Goal: Task Accomplishment & Management: Use online tool/utility

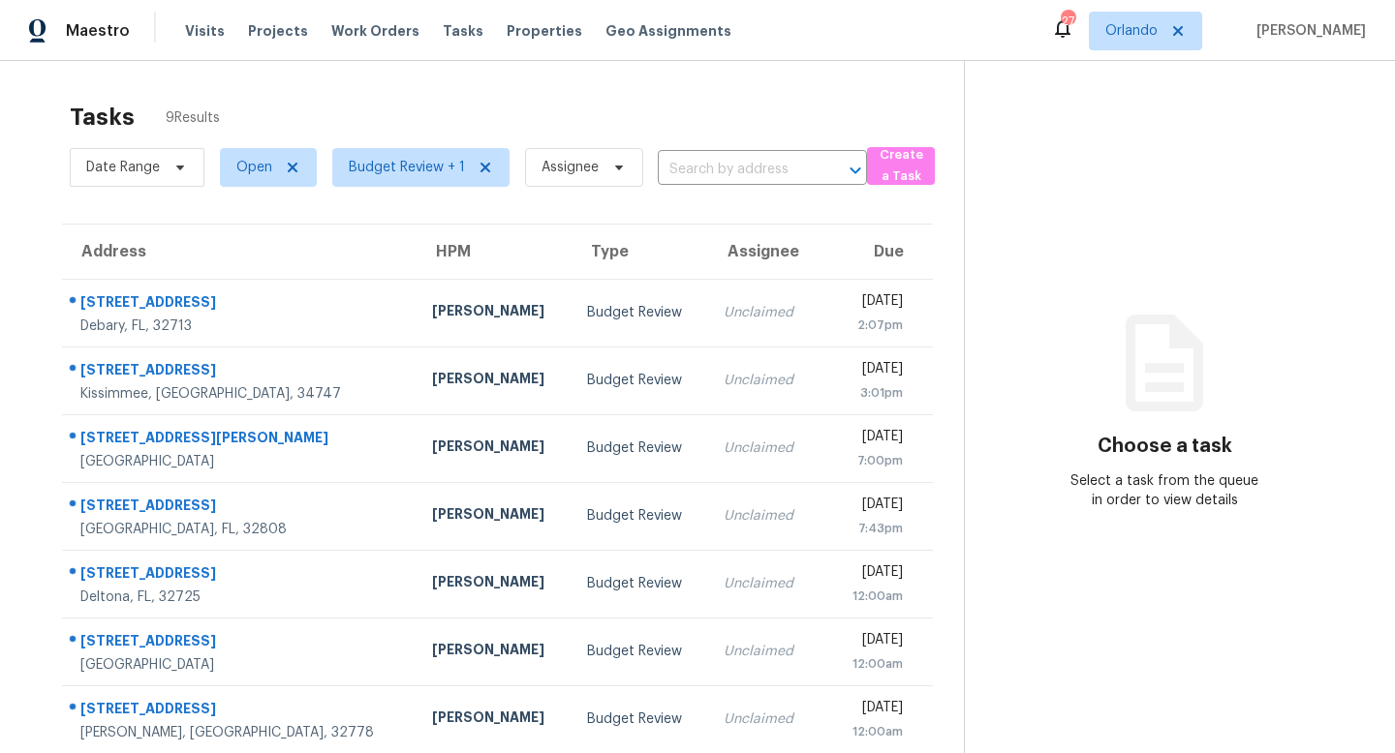
scroll to position [151, 0]
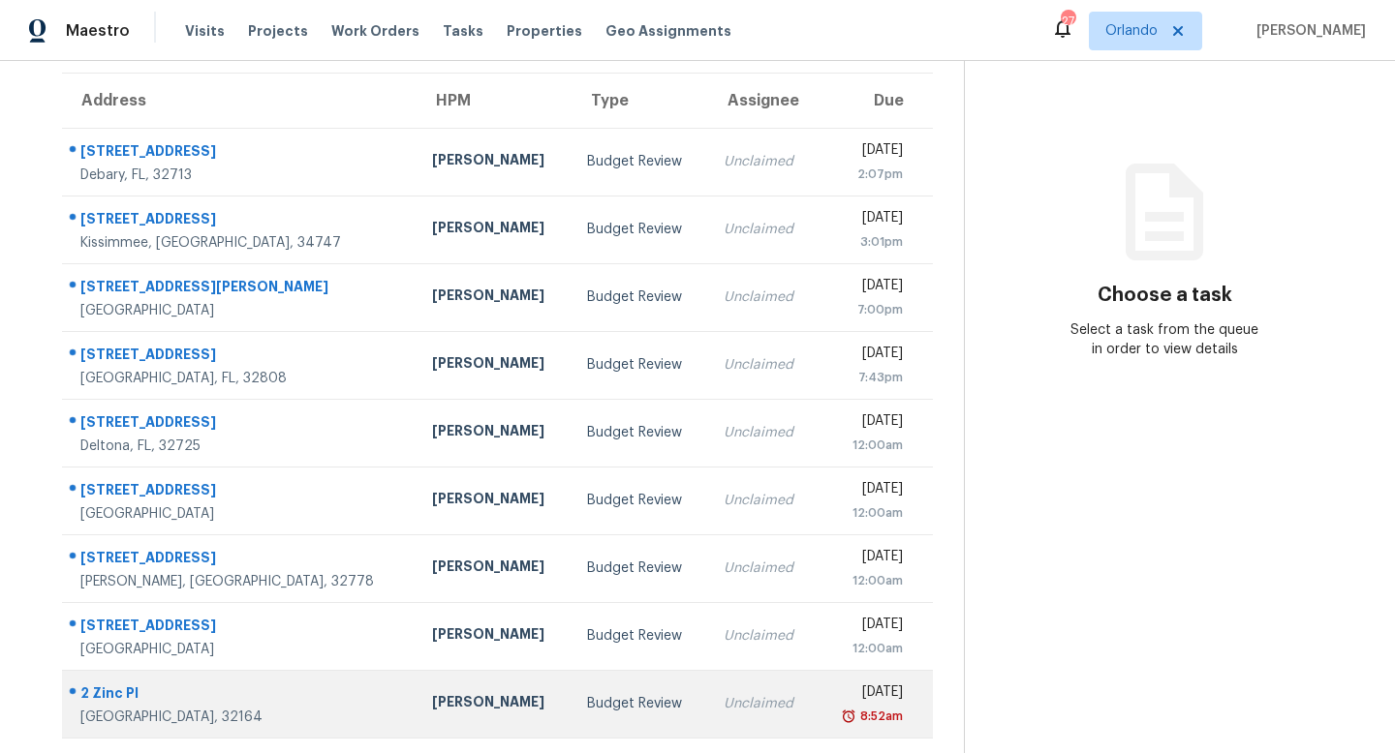
click at [587, 698] on div "Budget Review" at bounding box center [640, 703] width 106 height 19
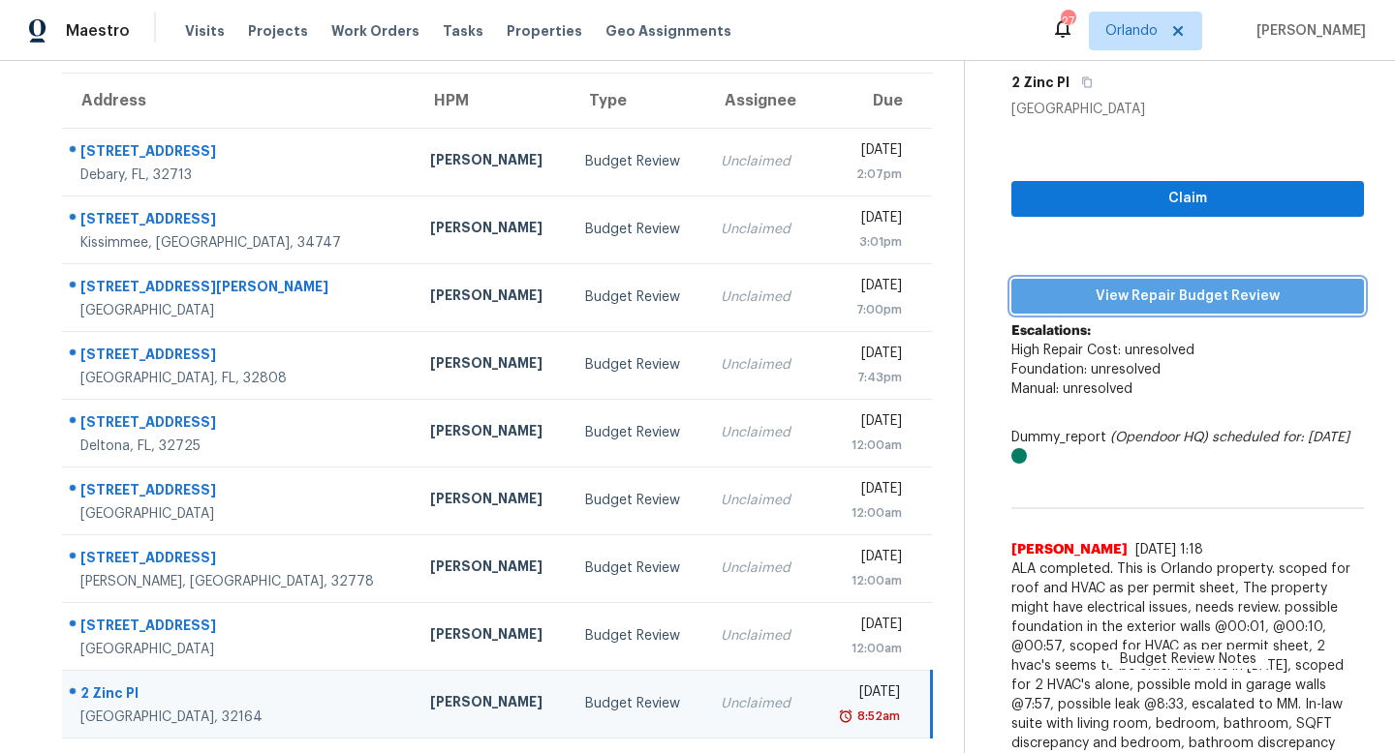
click at [1187, 295] on span "View Repair Budget Review" at bounding box center [1188, 297] width 322 height 24
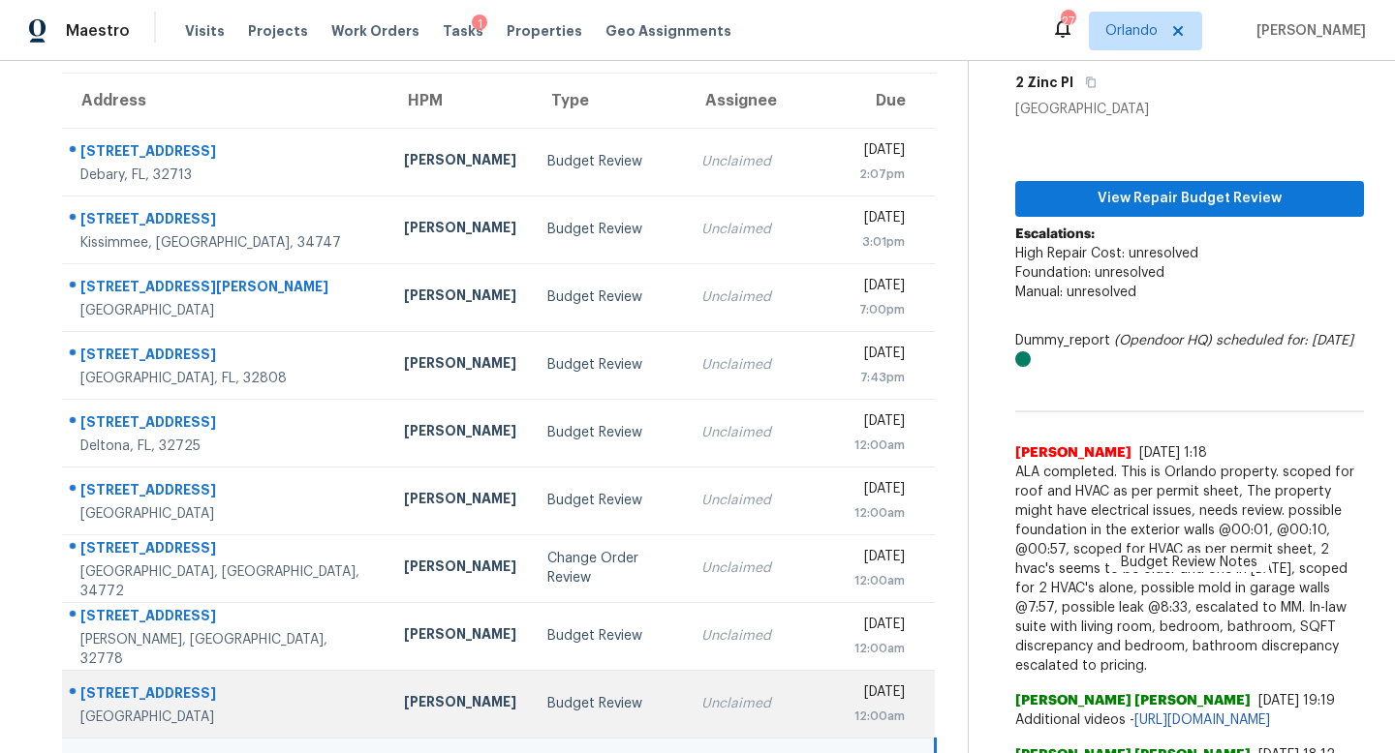
scroll to position [304, 0]
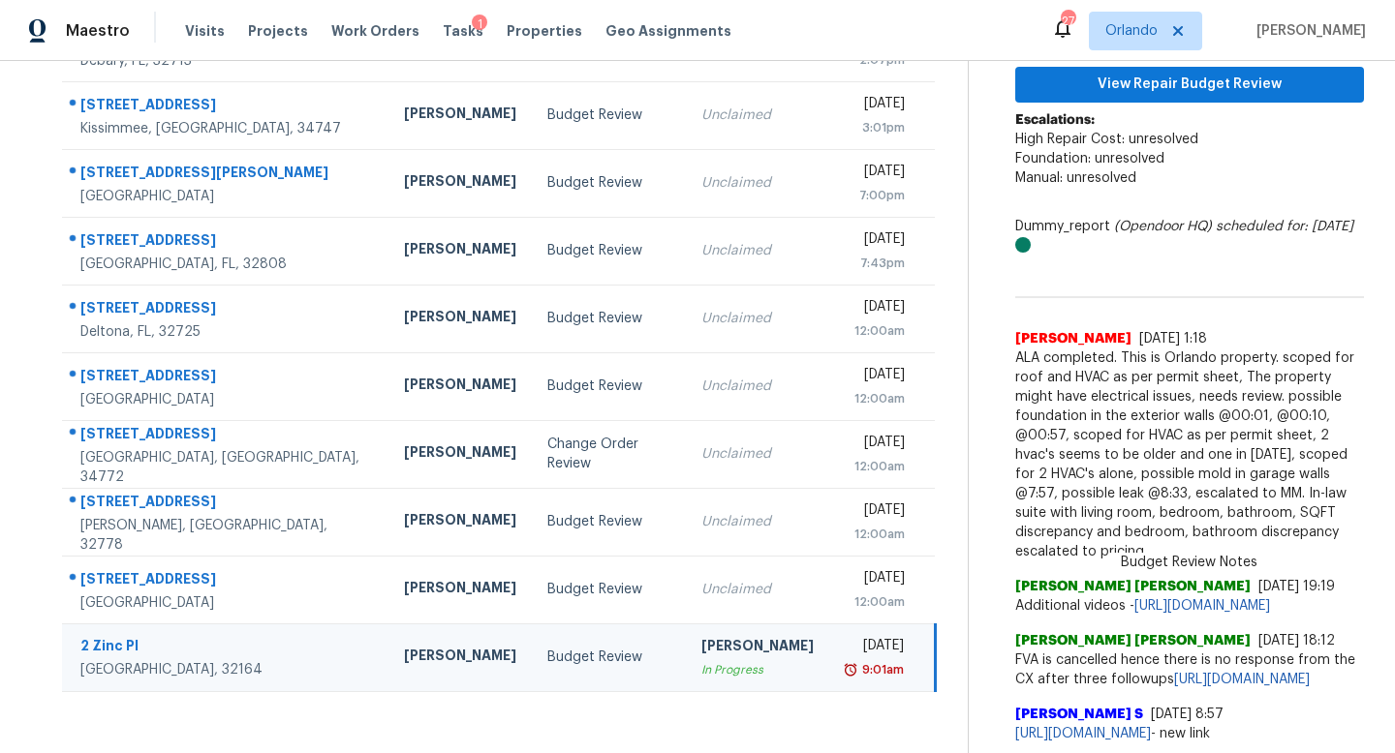
click at [829, 632] on td "Tue, Sep 9th 2025 9:01am" at bounding box center [882, 658] width 106 height 68
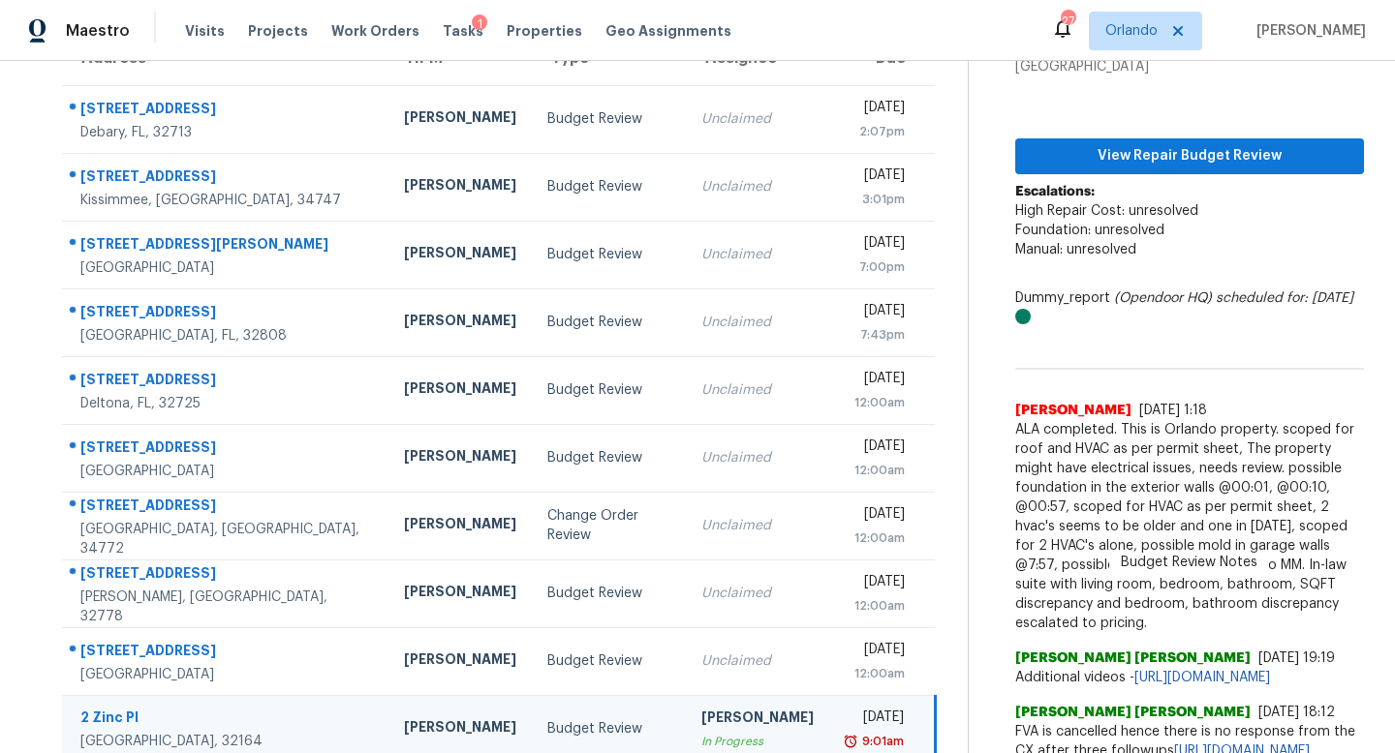
scroll to position [0, 0]
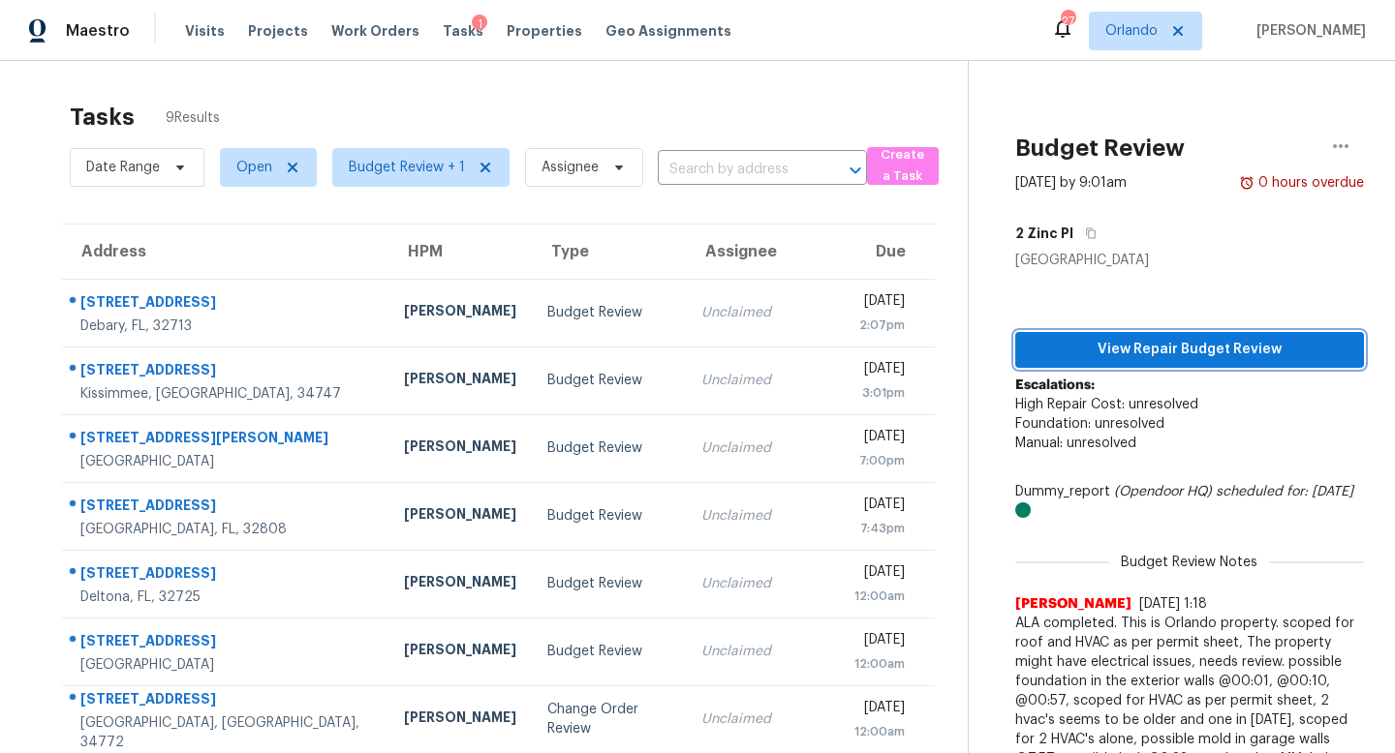
click at [1146, 353] on span "View Repair Budget Review" at bounding box center [1189, 350] width 318 height 24
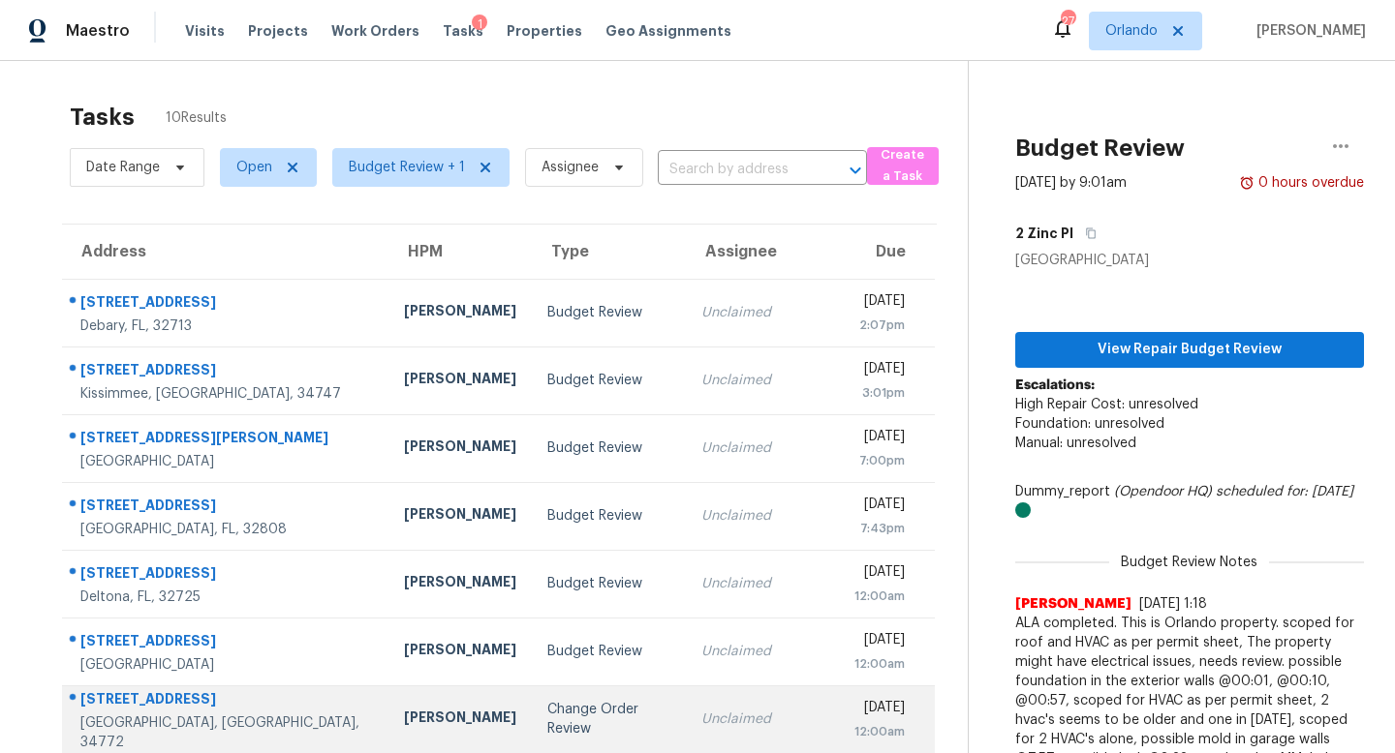
click at [547, 721] on div "Change Order Review" at bounding box center [608, 719] width 123 height 39
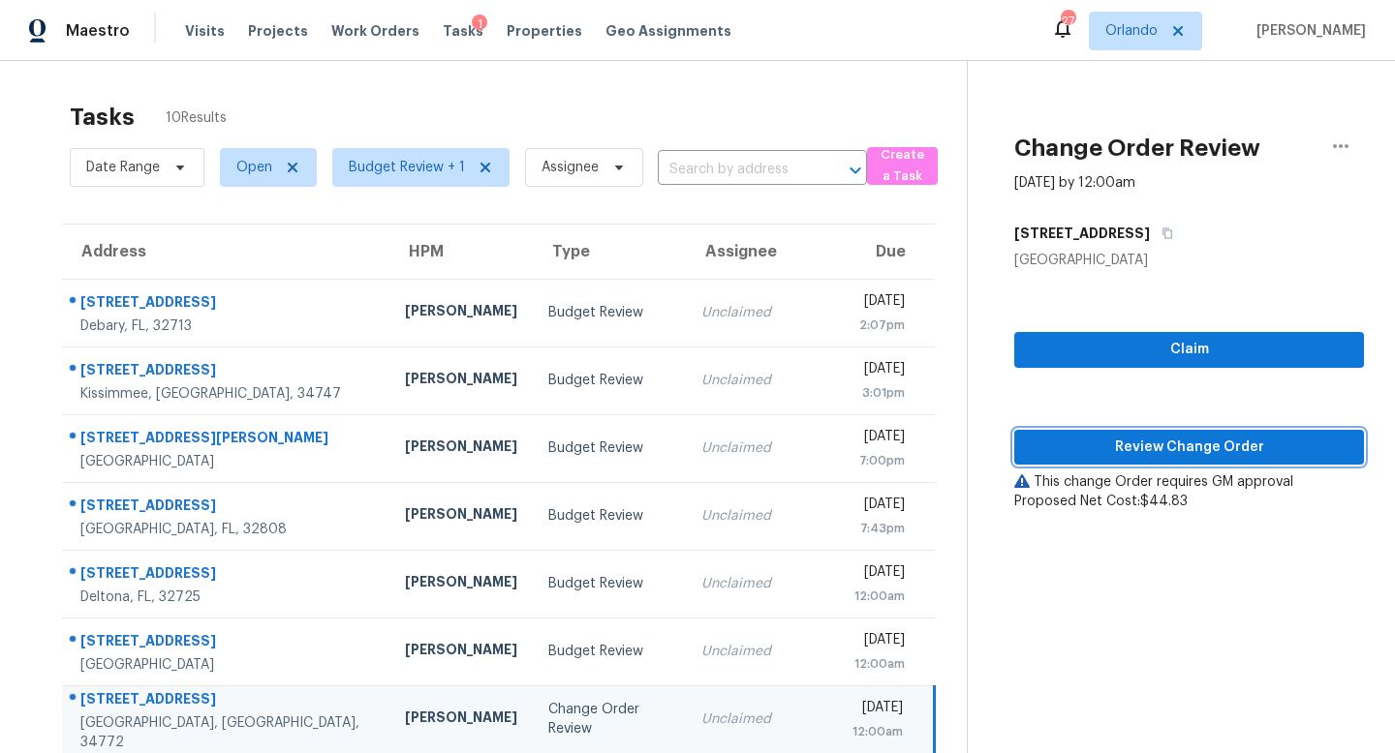
click at [1211, 454] on span "Review Change Order" at bounding box center [1188, 448] width 319 height 24
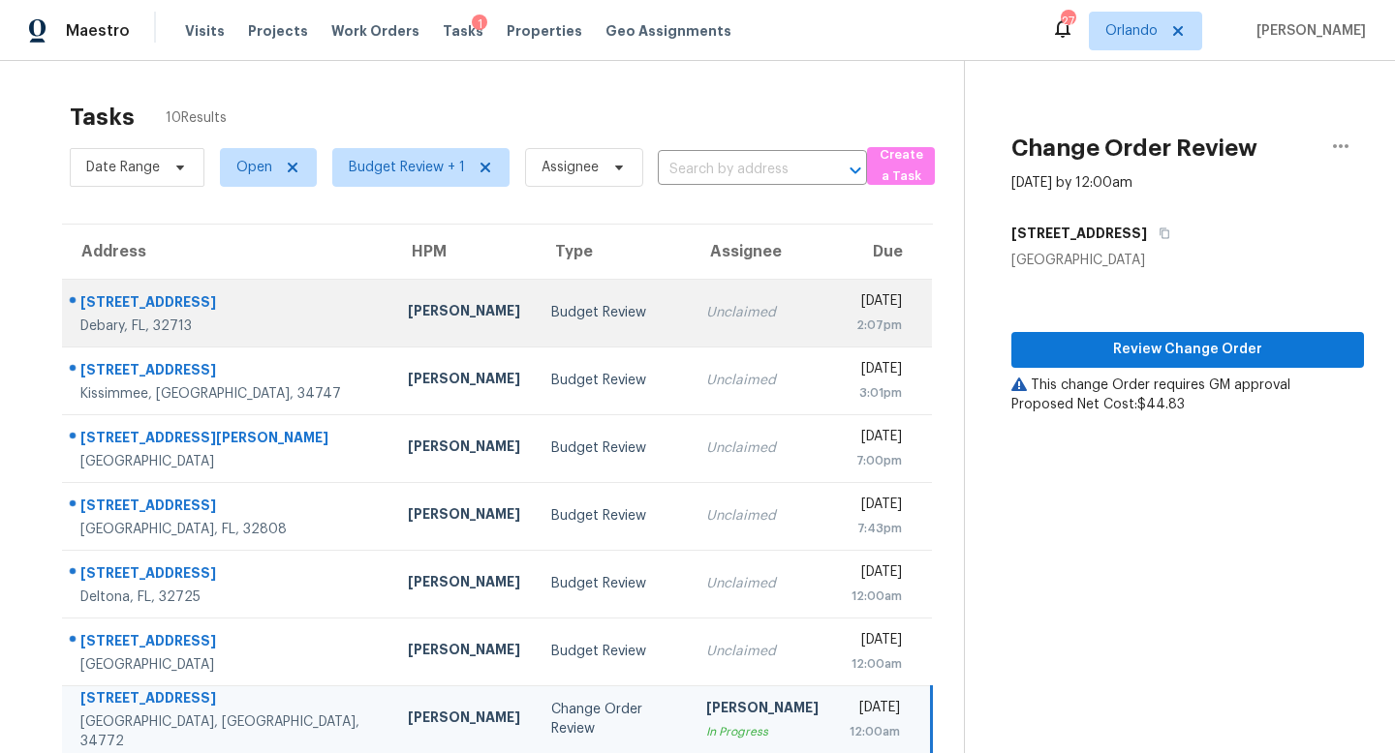
click at [570, 310] on div "Budget Review" at bounding box center [613, 312] width 124 height 19
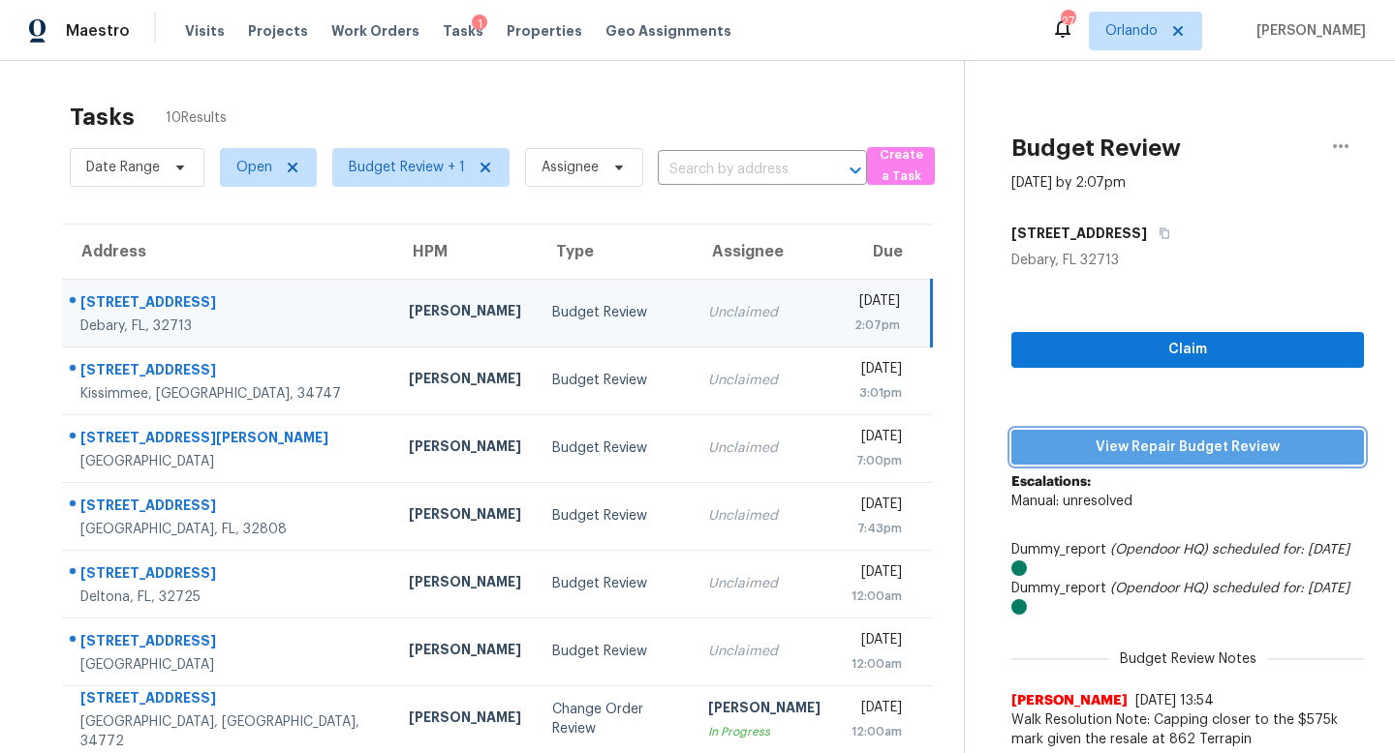
click at [1168, 444] on span "View Repair Budget Review" at bounding box center [1188, 448] width 322 height 24
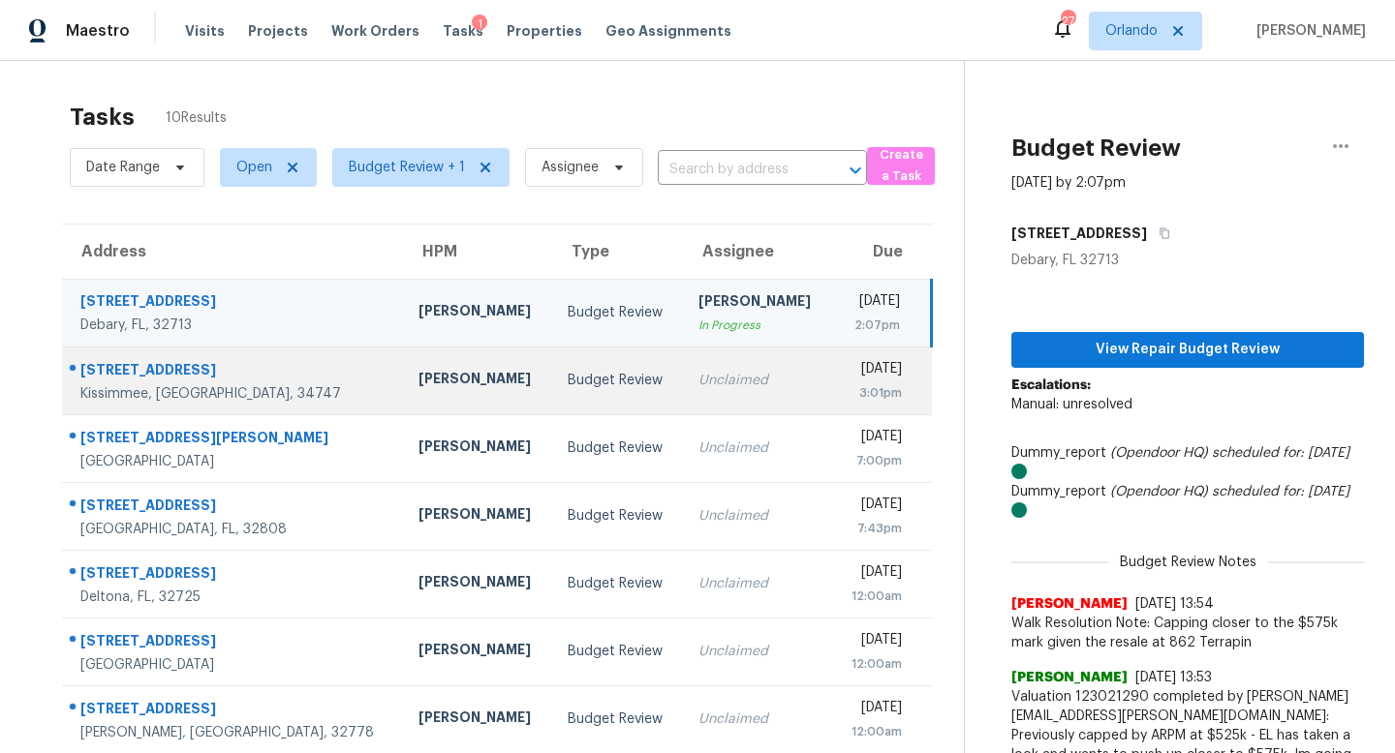
click at [698, 381] on div "Unclaimed" at bounding box center [757, 380] width 118 height 19
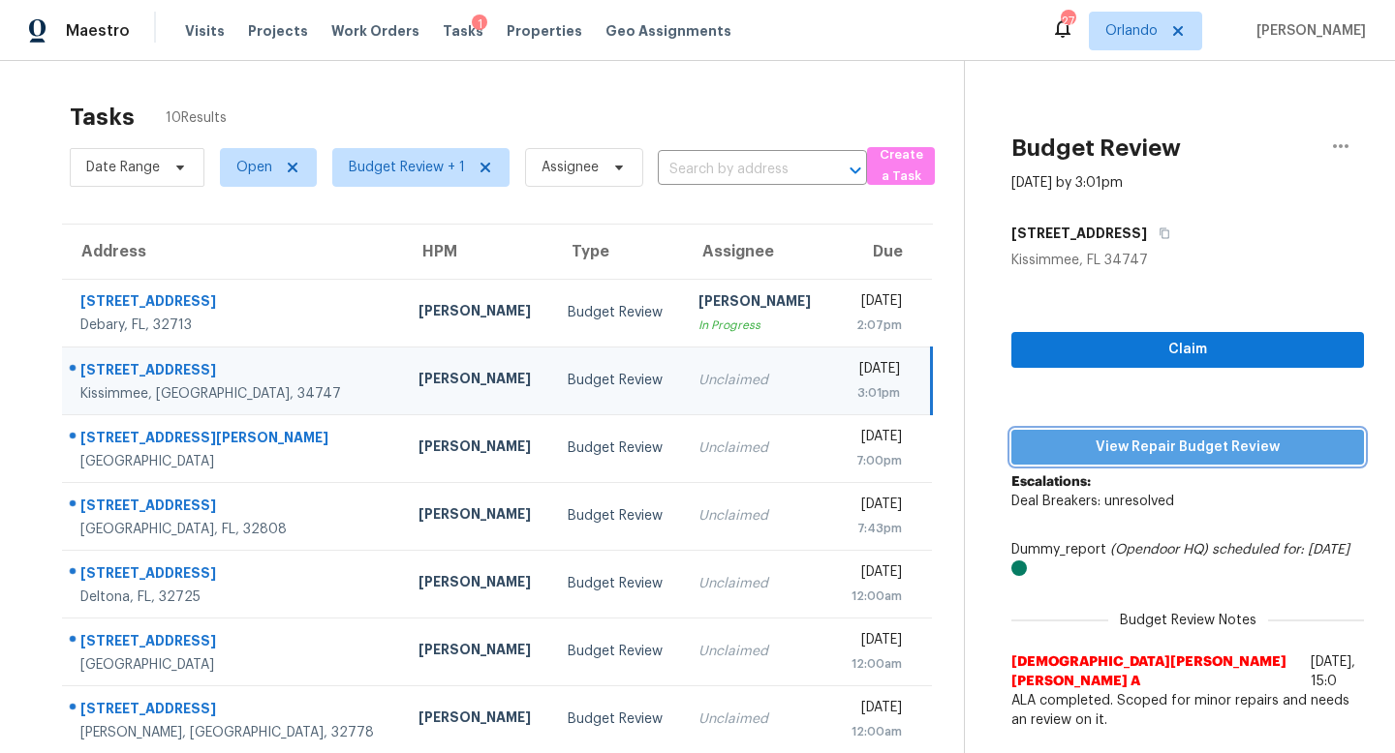
click at [1170, 450] on span "View Repair Budget Review" at bounding box center [1188, 448] width 322 height 24
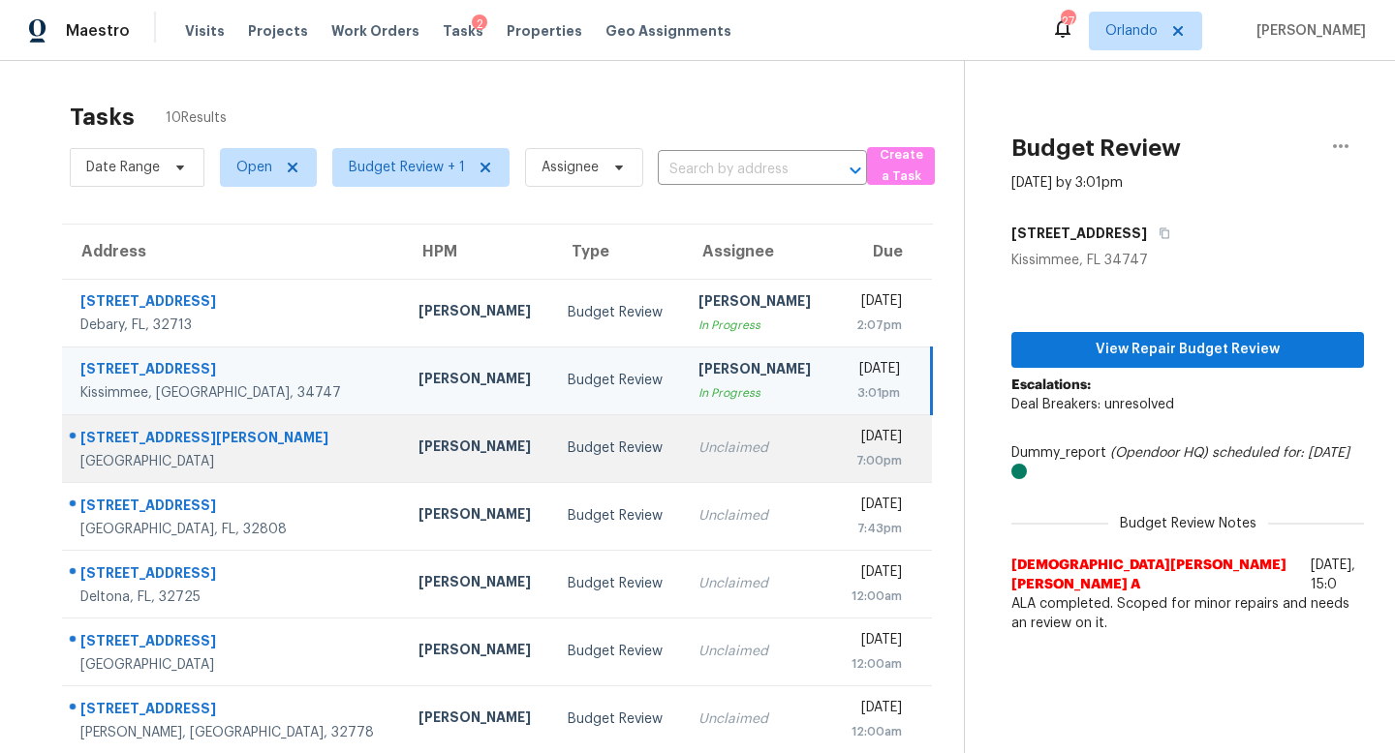
click at [698, 449] on div "Unclaimed" at bounding box center [757, 448] width 118 height 19
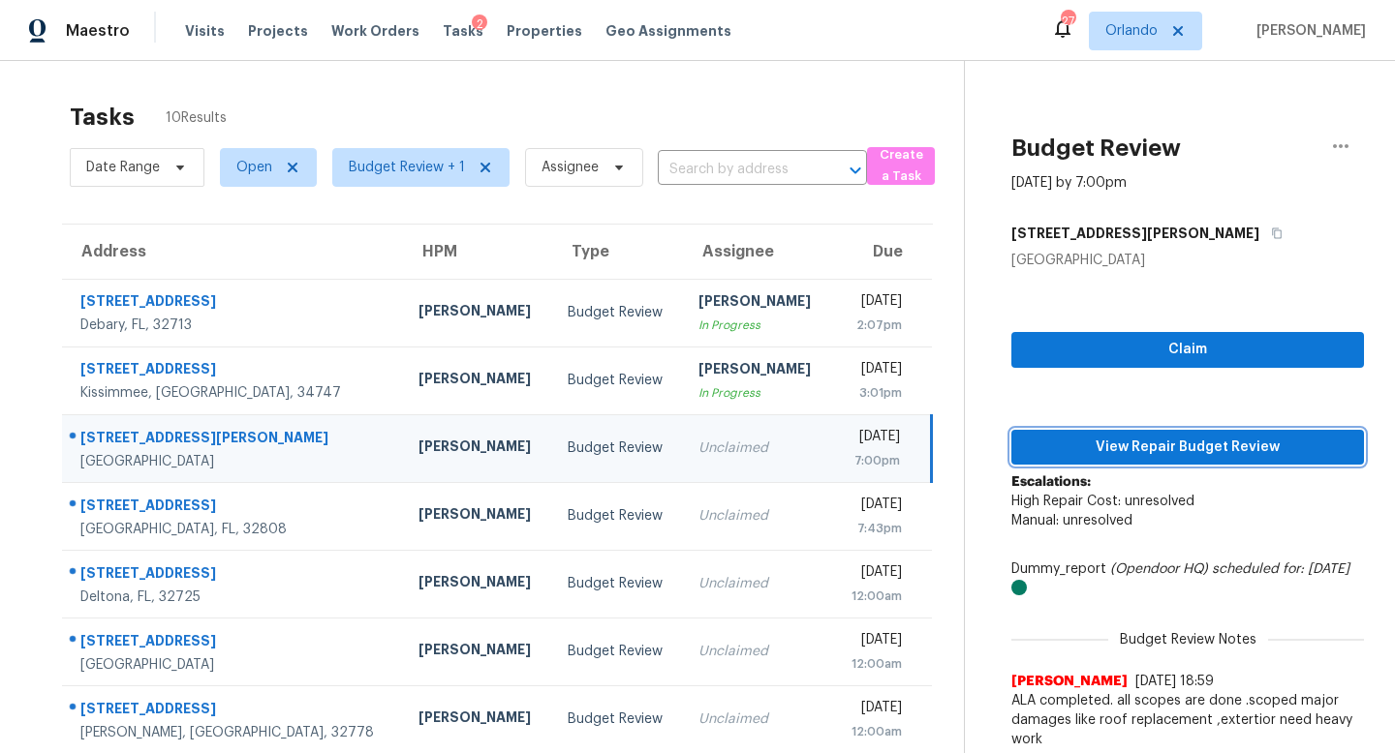
click at [1188, 451] on span "View Repair Budget Review" at bounding box center [1188, 448] width 322 height 24
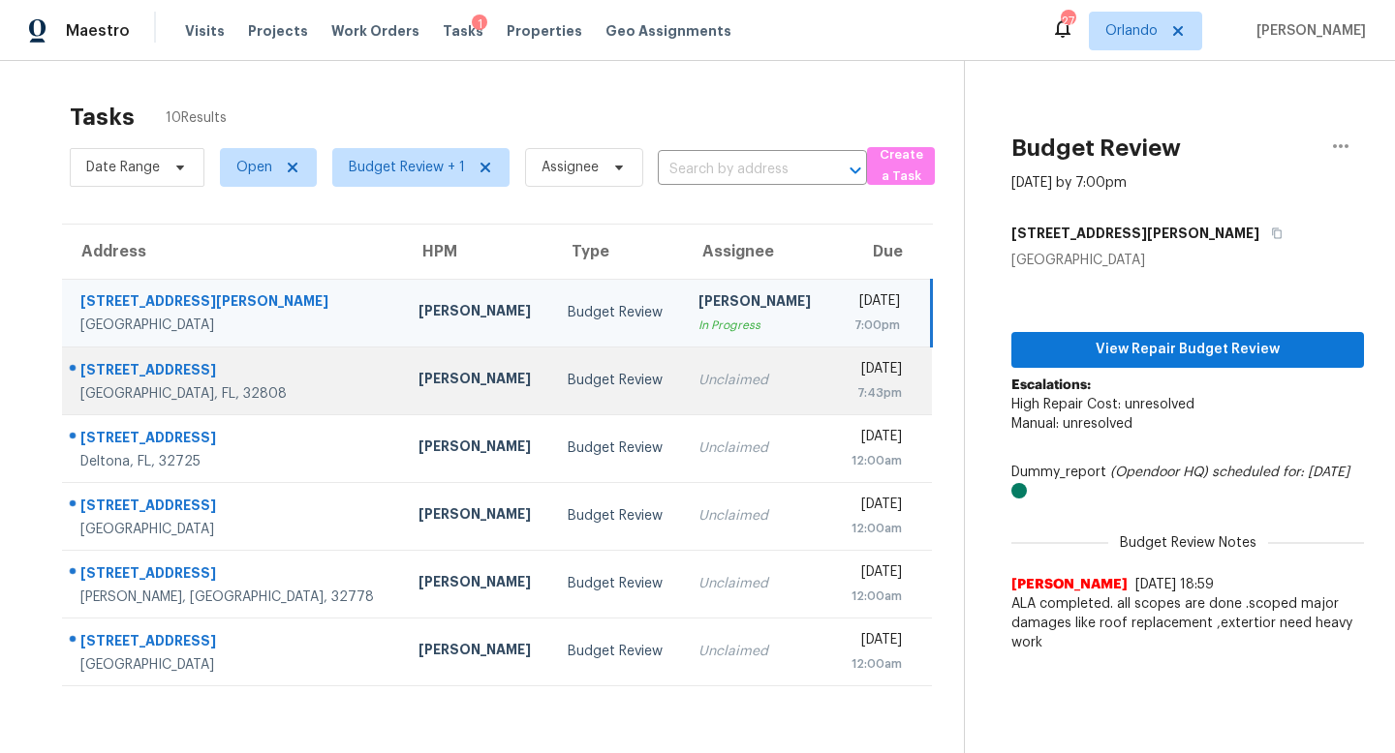
click at [698, 385] on div "Unclaimed" at bounding box center [757, 380] width 118 height 19
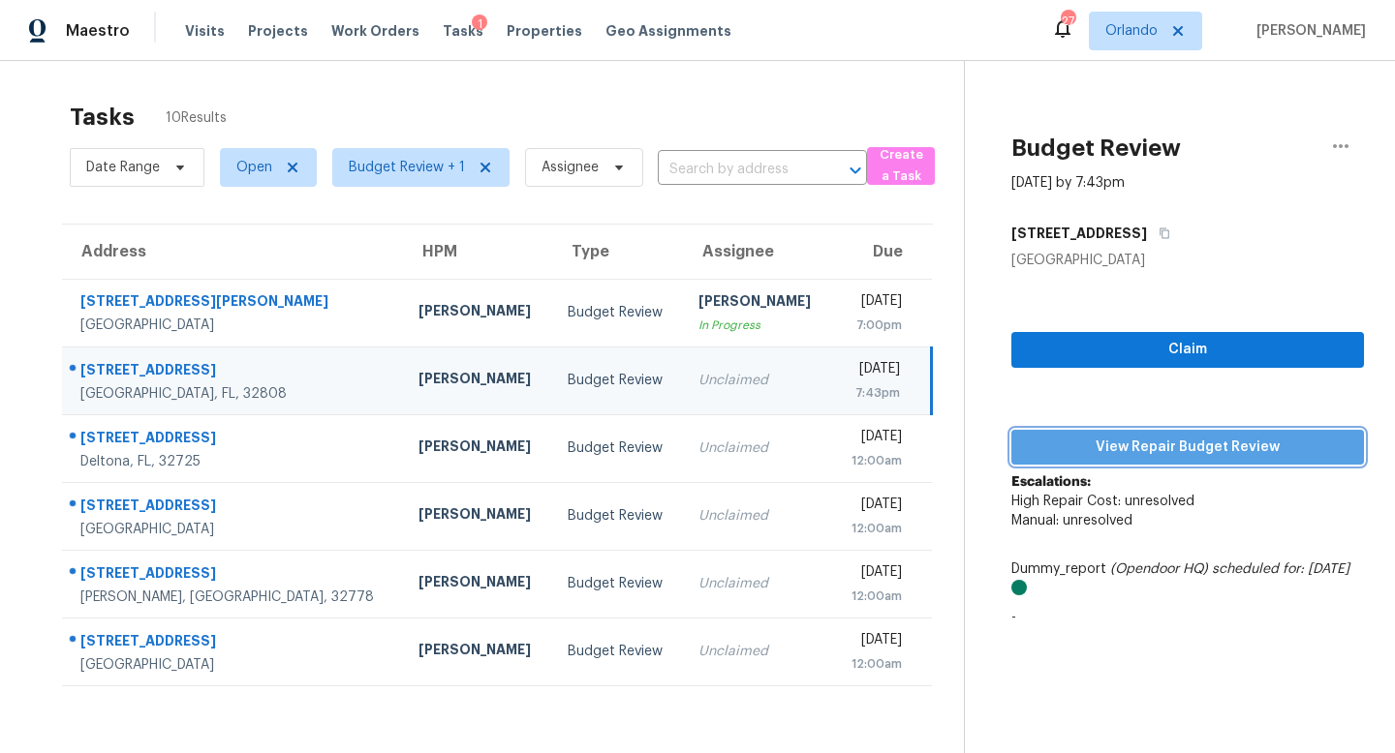
click at [1190, 437] on span "View Repair Budget Review" at bounding box center [1188, 448] width 322 height 24
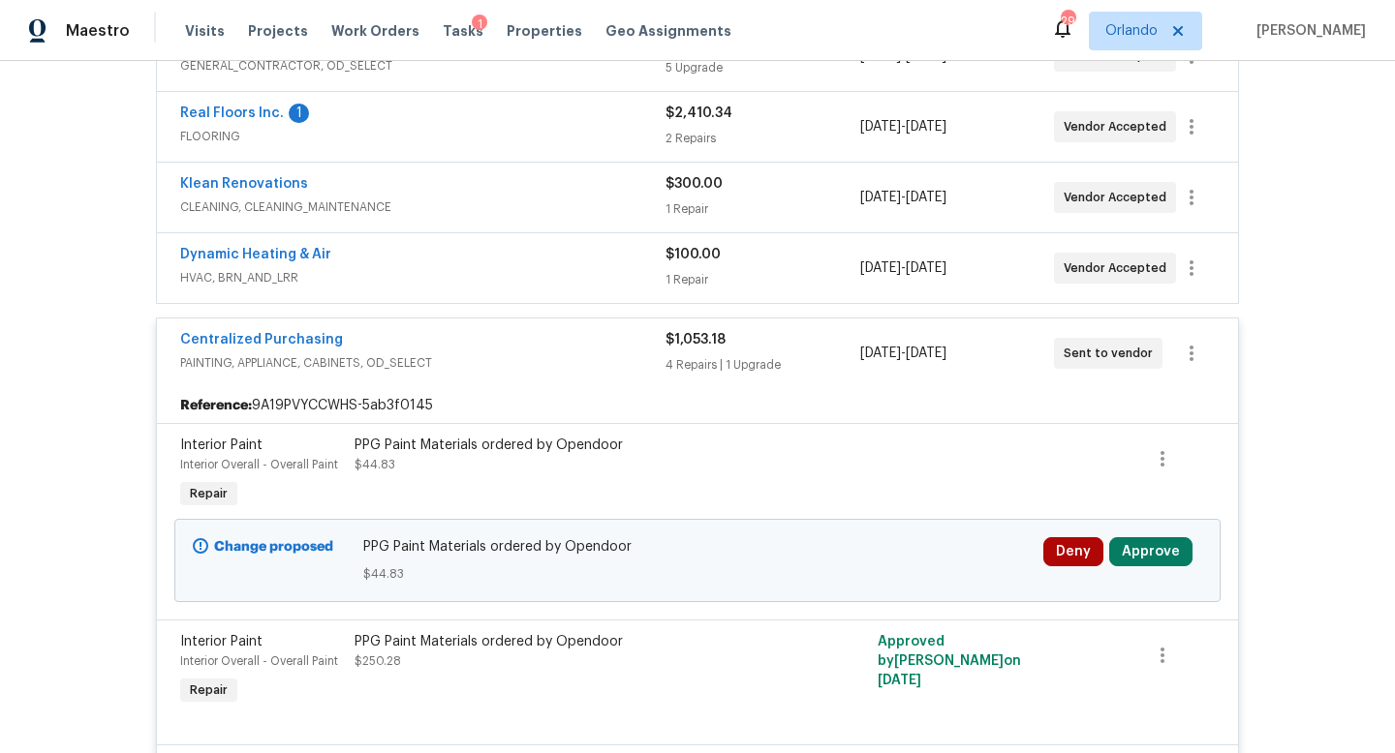
scroll to position [481, 0]
click at [1145, 549] on button "Approve" at bounding box center [1150, 552] width 83 height 29
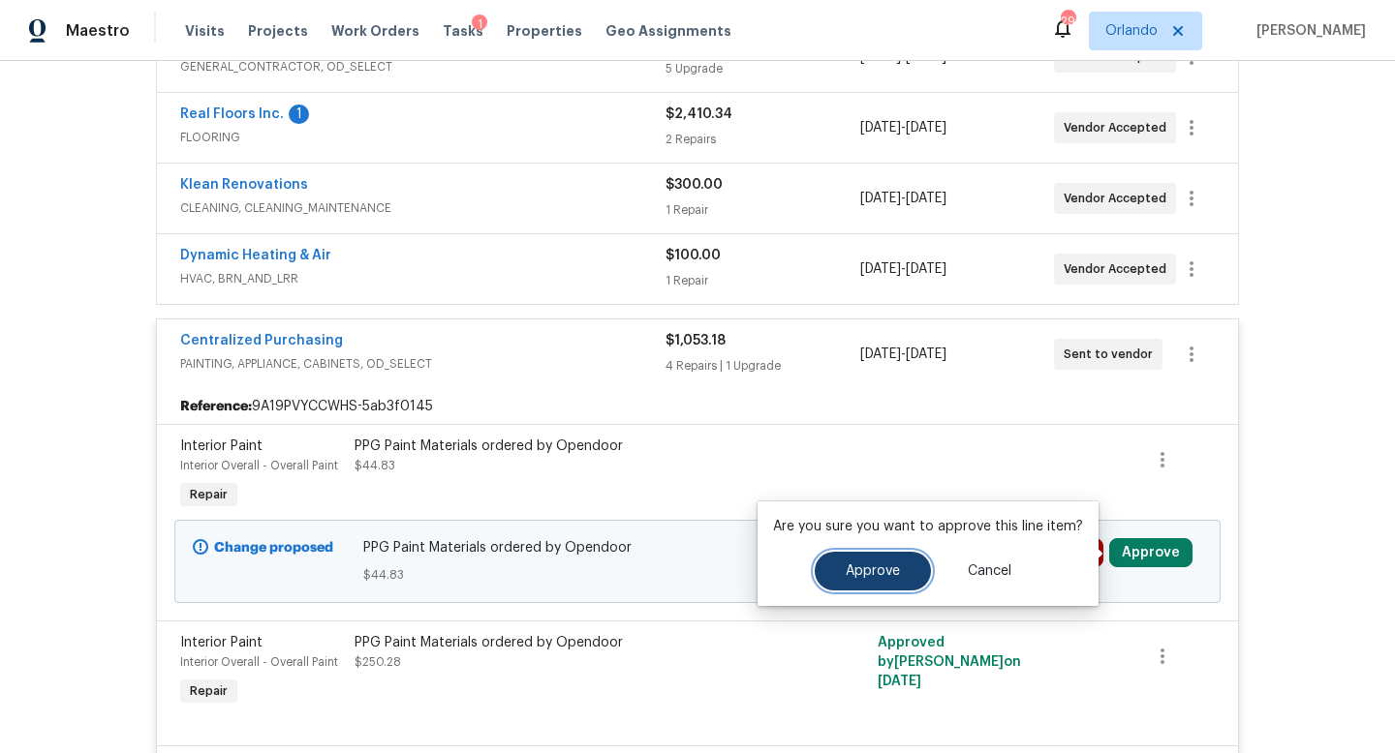
click at [878, 576] on span "Approve" at bounding box center [872, 572] width 54 height 15
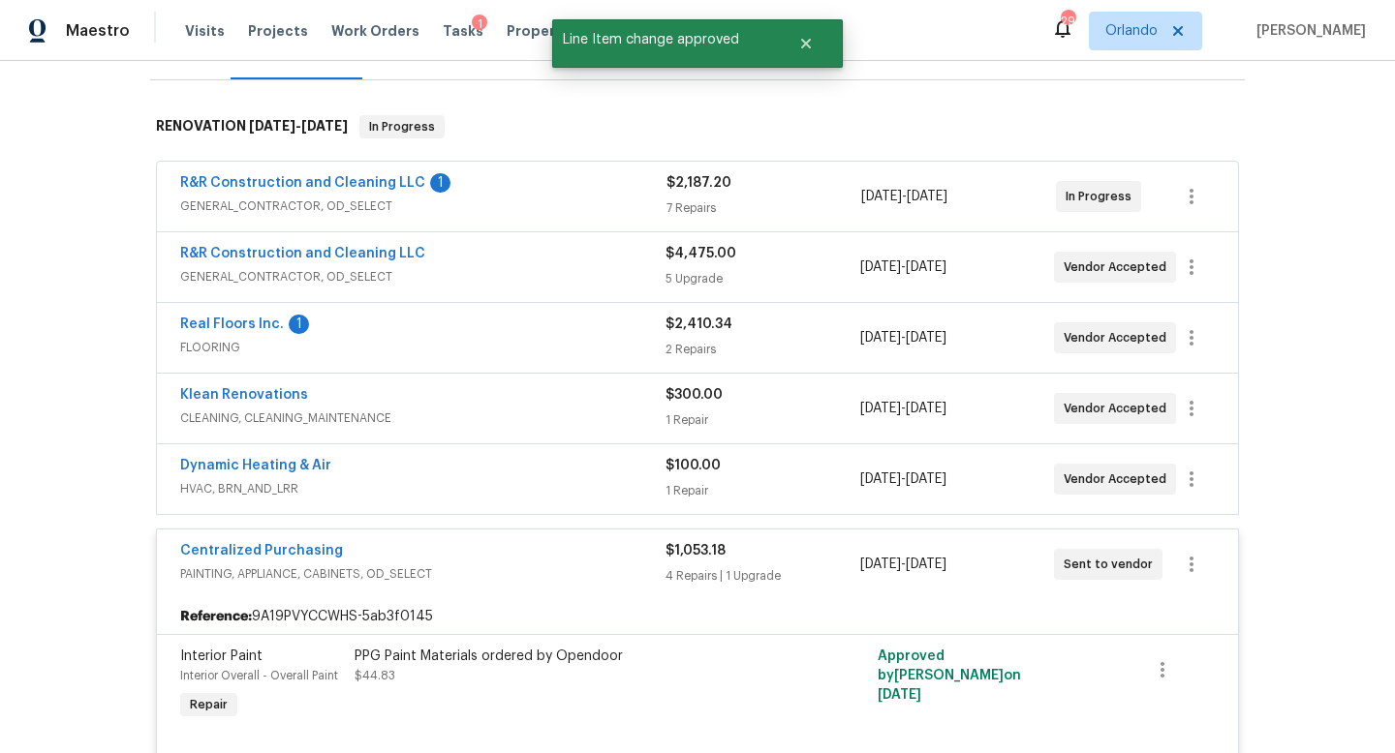
scroll to position [209, 0]
